Goal: Register for event/course

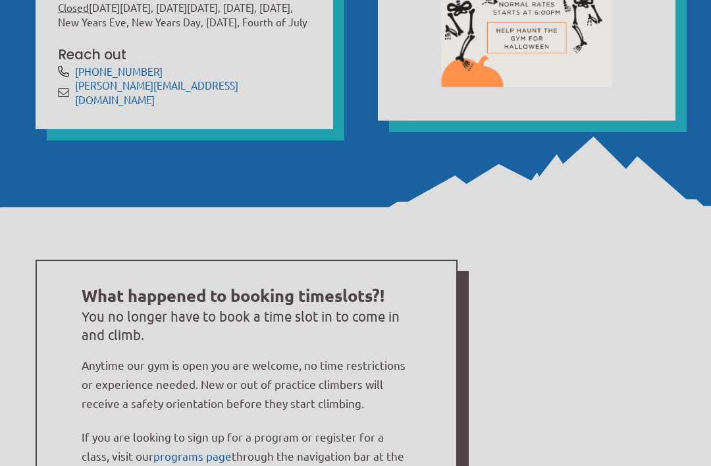
scroll to position [694, 0]
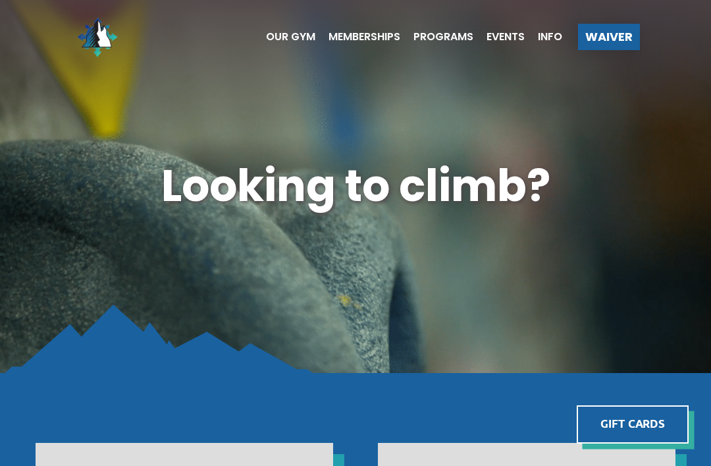
click at [485, 34] on div "Events" at bounding box center [499, 37] width 51 height 11
click at [508, 49] on ul "Our Gym Memberships Programs Events Info" at bounding box center [408, 37] width 310 height 53
click at [501, 38] on span "Events" at bounding box center [506, 37] width 38 height 11
